Goal: Find specific page/section: Find specific page/section

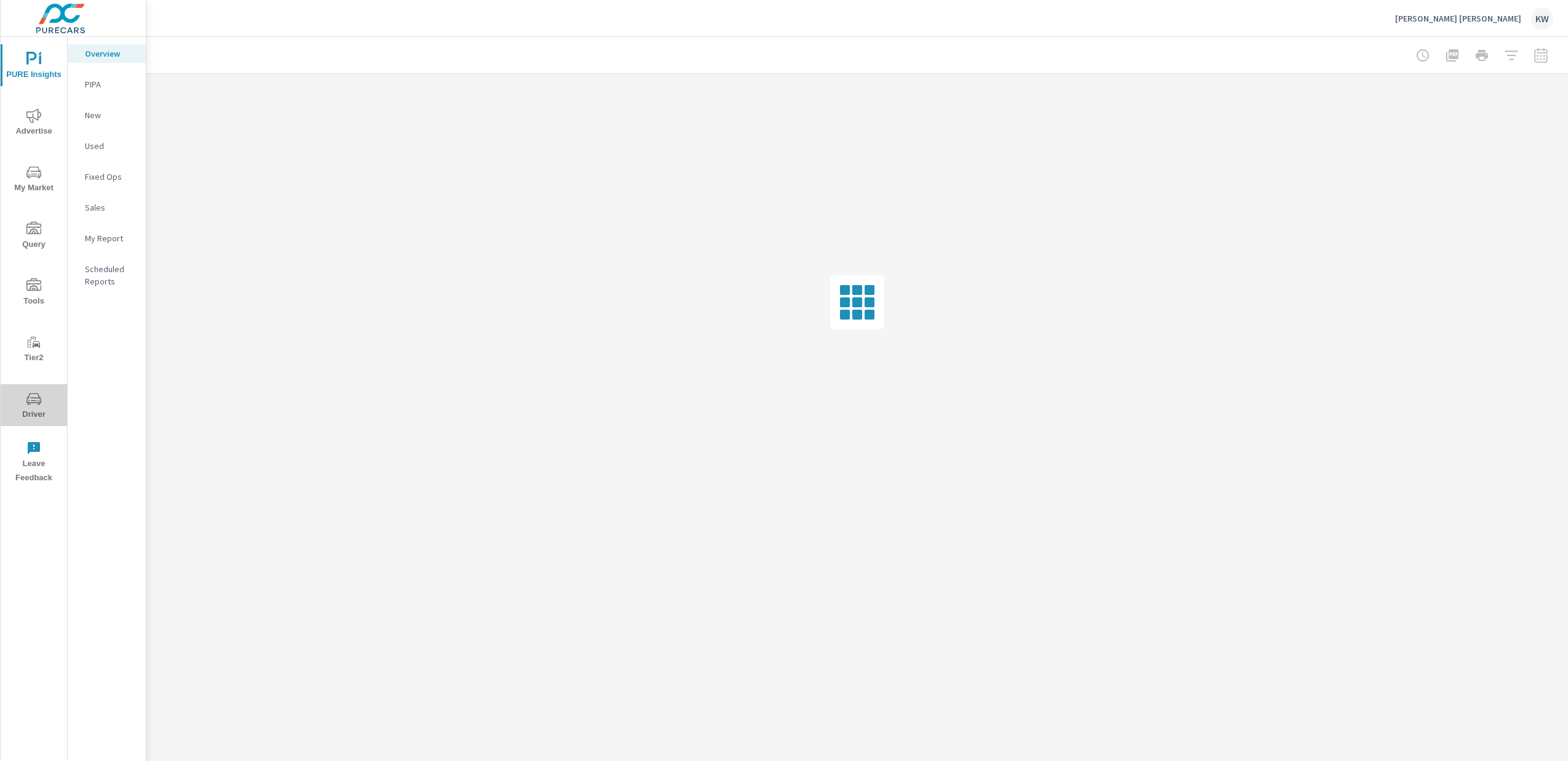
drag, startPoint x: 28, startPoint y: 411, endPoint x: 19, endPoint y: 416, distance: 10.3
click at [28, 411] on span "Driver" at bounding box center [33, 406] width 59 height 30
click at [31, 407] on span "Driver" at bounding box center [33, 406] width 59 height 30
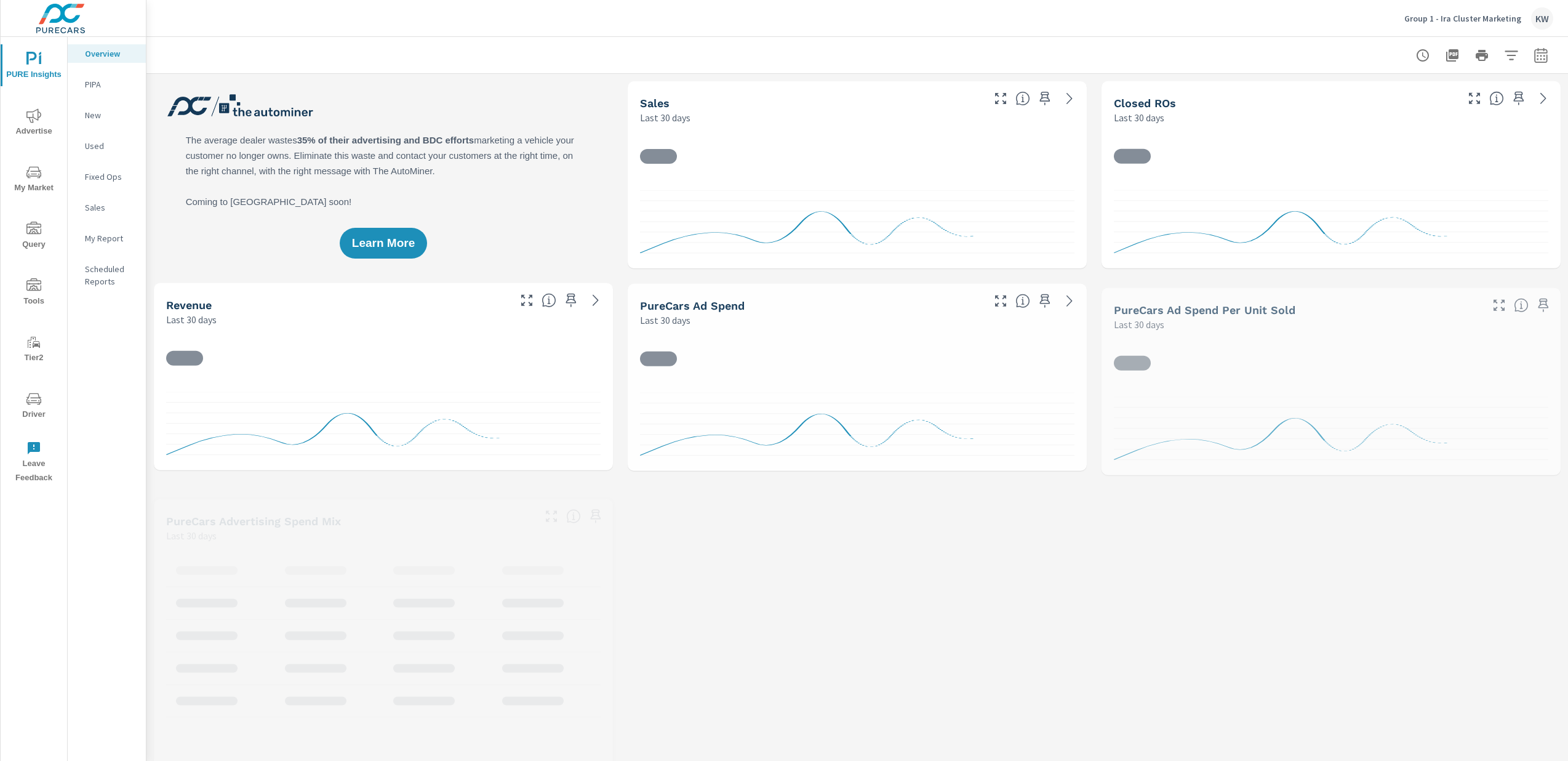
click at [31, 411] on span "Driver" at bounding box center [33, 406] width 59 height 30
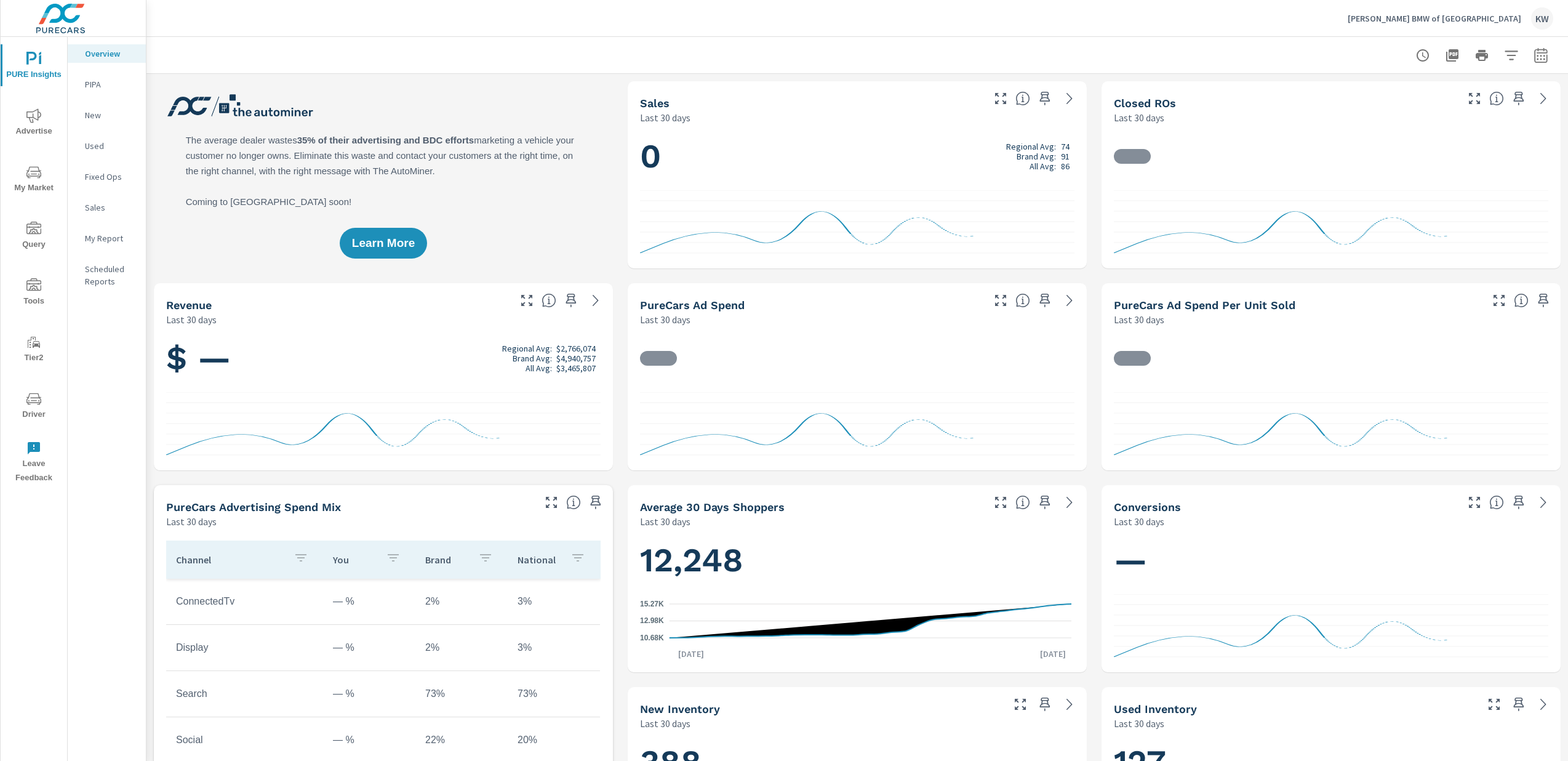
click at [43, 403] on span "Driver" at bounding box center [33, 406] width 59 height 30
